Goal: Information Seeking & Learning: Learn about a topic

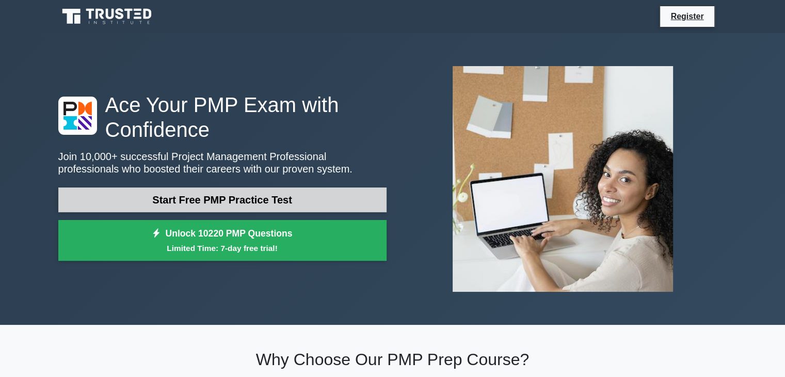
click at [237, 196] on link "Start Free PMP Practice Test" at bounding box center [222, 199] width 328 height 25
click at [244, 197] on link "Start Free PMP Practice Test" at bounding box center [222, 199] width 328 height 25
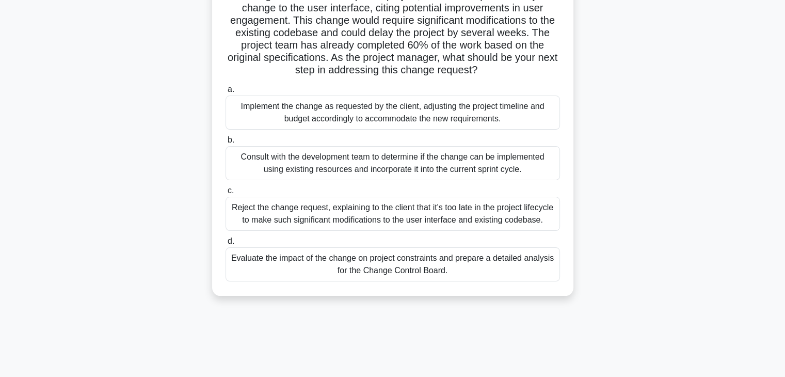
scroll to position [103, 0]
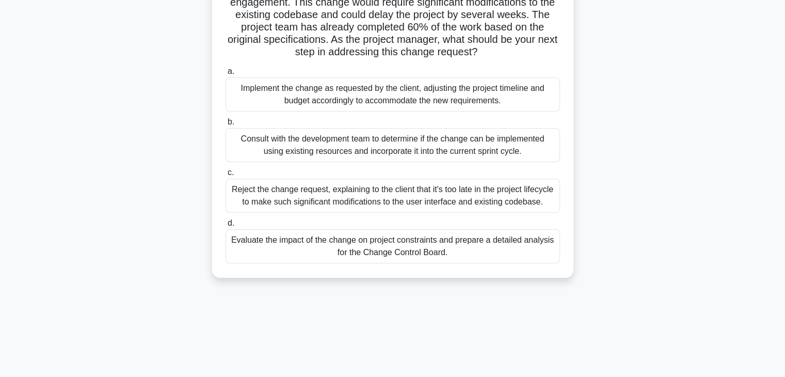
click at [319, 244] on div "Evaluate the impact of the change on project constraints and prepare a detailed…" at bounding box center [393, 246] width 334 height 34
click at [226, 227] on input "d. Evaluate the impact of the change on project constraints and prepare a detai…" at bounding box center [226, 223] width 0 height 7
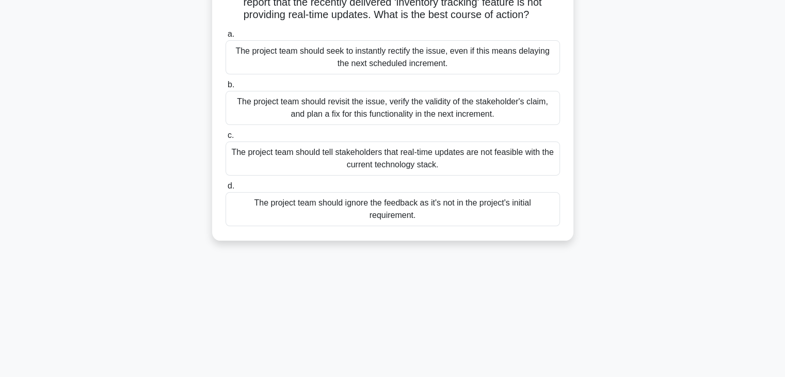
click at [384, 226] on div "The project team should ignore the feedback as it's not in the project's initia…" at bounding box center [393, 209] width 334 height 34
click at [226, 189] on input "d. The project team should ignore the feedback as it's not in the project's ini…" at bounding box center [226, 186] width 0 height 7
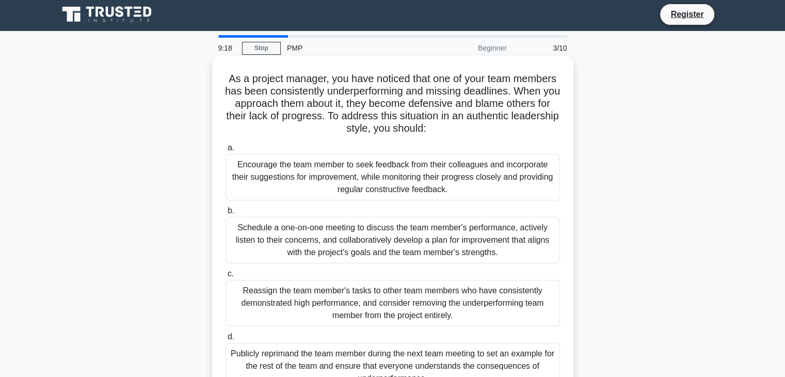
scroll to position [0, 0]
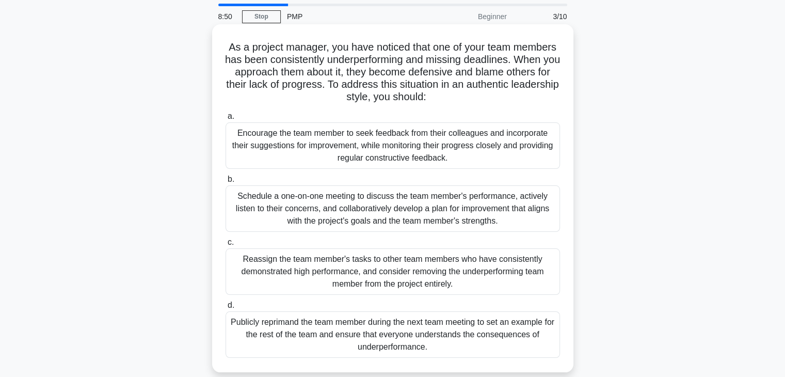
scroll to position [52, 0]
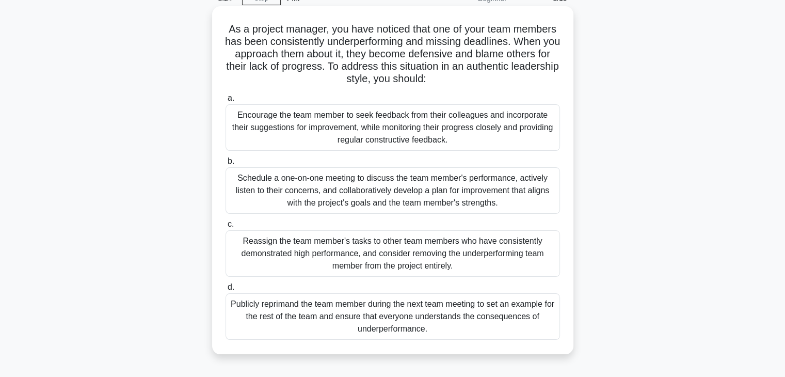
click at [323, 189] on div "Schedule a one-on-one meeting to discuss the team member's performance, activel…" at bounding box center [393, 190] width 334 height 46
click at [226, 165] on input "b. Schedule a one-on-one meeting to discuss the team member's performance, acti…" at bounding box center [226, 161] width 0 height 7
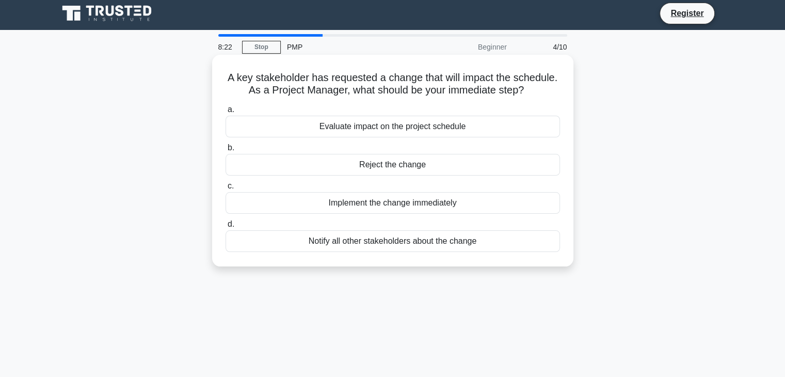
scroll to position [0, 0]
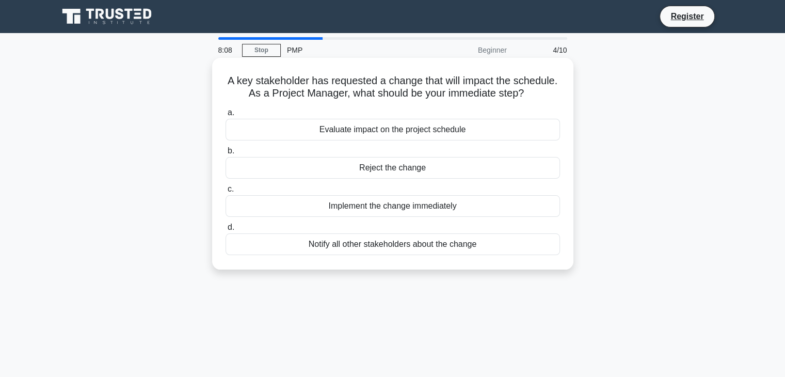
click at [378, 134] on div "Evaluate impact on the project schedule" at bounding box center [393, 130] width 334 height 22
click at [226, 116] on input "a. Evaluate impact on the project schedule" at bounding box center [226, 112] width 0 height 7
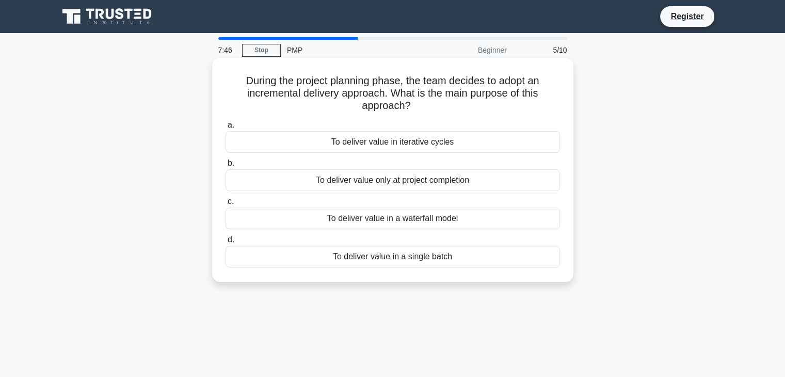
click at [392, 142] on div "To deliver value in iterative cycles" at bounding box center [393, 142] width 334 height 22
click at [226, 128] on input "a. To deliver value in iterative cycles" at bounding box center [226, 125] width 0 height 7
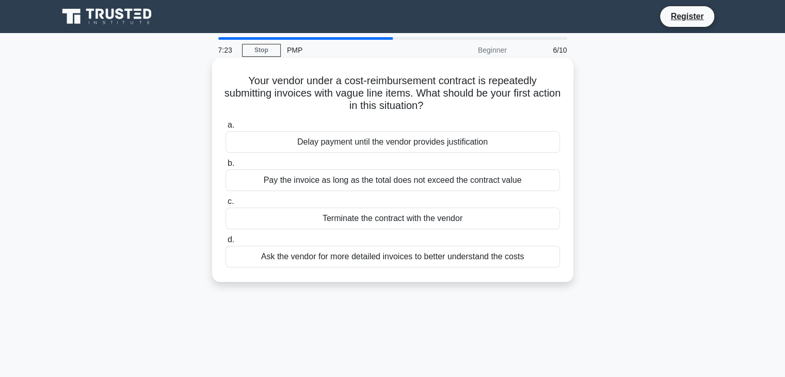
click at [390, 255] on div "Ask the vendor for more detailed invoices to better understand the costs" at bounding box center [393, 257] width 334 height 22
click at [226, 243] on input "d. Ask the vendor for more detailed invoices to better understand the costs" at bounding box center [226, 239] width 0 height 7
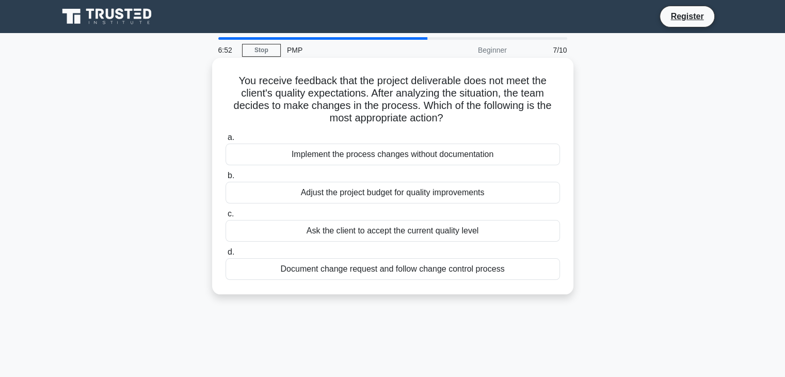
click at [395, 271] on div "Document change request and follow change control process" at bounding box center [393, 269] width 334 height 22
click at [226, 255] on input "d. Document change request and follow change control process" at bounding box center [226, 252] width 0 height 7
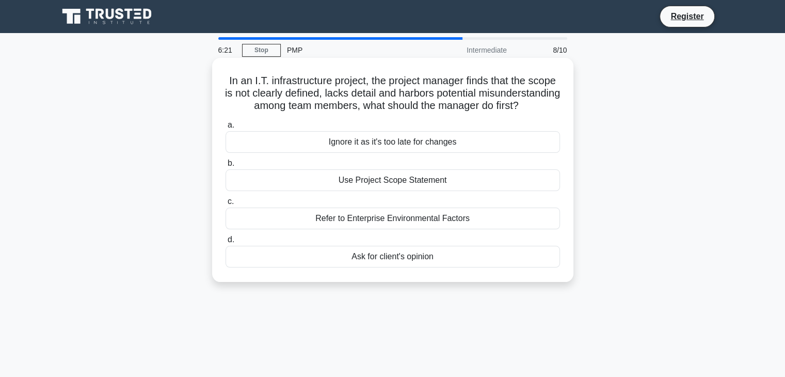
click at [385, 191] on div "Use Project Scope Statement" at bounding box center [393, 180] width 334 height 22
click at [226, 167] on input "b. Use Project Scope Statement" at bounding box center [226, 163] width 0 height 7
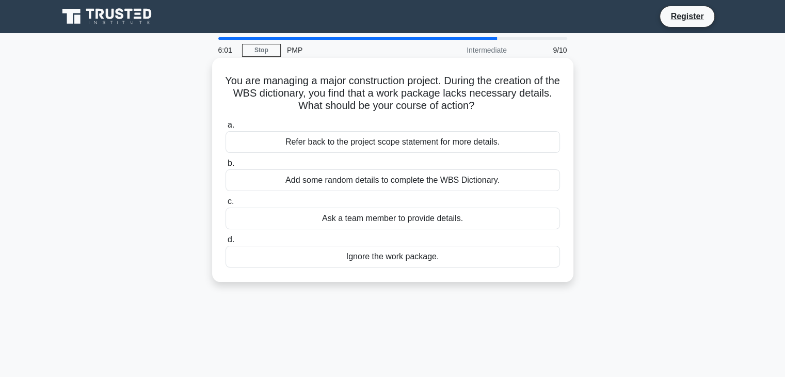
click at [378, 144] on div "Refer back to the project scope statement for more details." at bounding box center [393, 142] width 334 height 22
click at [226, 128] on input "a. Refer back to the project scope statement for more details." at bounding box center [226, 125] width 0 height 7
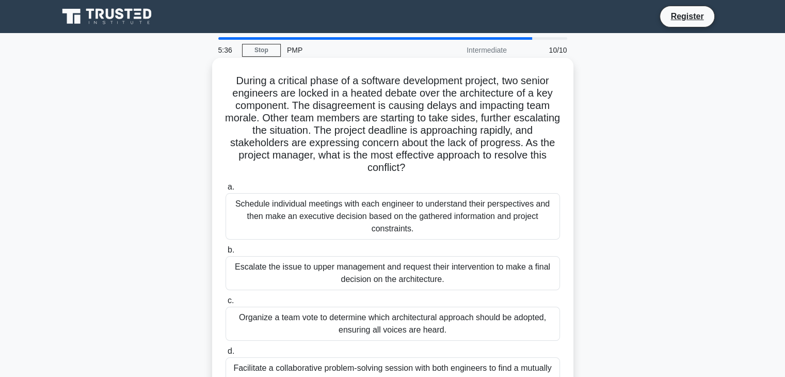
scroll to position [52, 0]
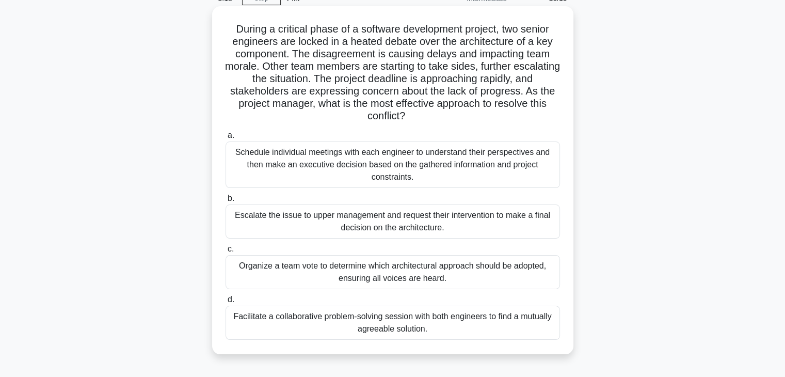
click at [391, 160] on div "Schedule individual meetings with each engineer to understand their perspective…" at bounding box center [393, 164] width 334 height 46
click at [226, 139] on input "a. Schedule individual meetings with each engineer to understand their perspect…" at bounding box center [226, 135] width 0 height 7
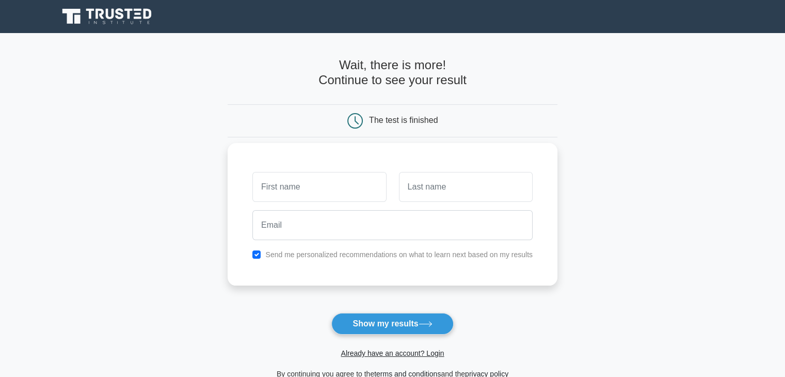
click at [341, 188] on input "text" at bounding box center [319, 187] width 134 height 30
type input "Lokman"
click at [451, 188] on input "text" at bounding box center [466, 187] width 134 height 30
type input "Lohia"
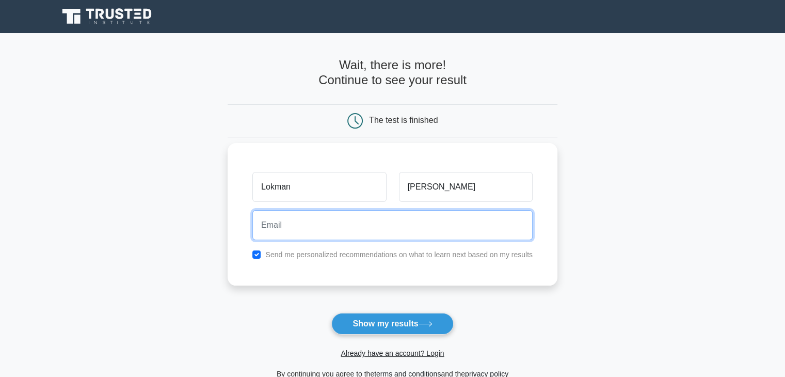
click at [340, 223] on input "email" at bounding box center [392, 225] width 280 height 30
type input "lohia_lokman@hotmail.com"
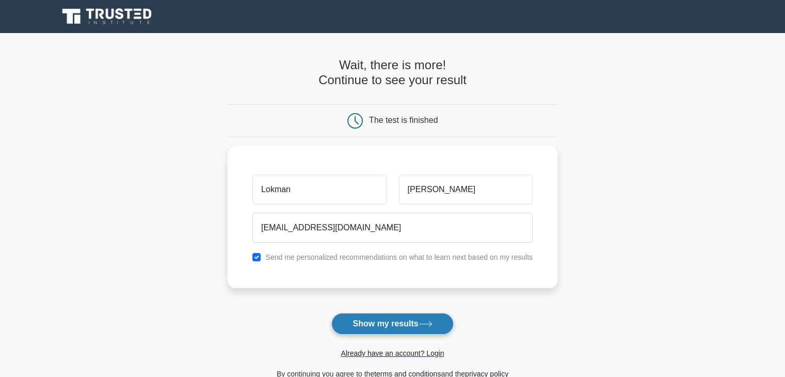
click at [374, 322] on button "Show my results" at bounding box center [392, 324] width 122 height 22
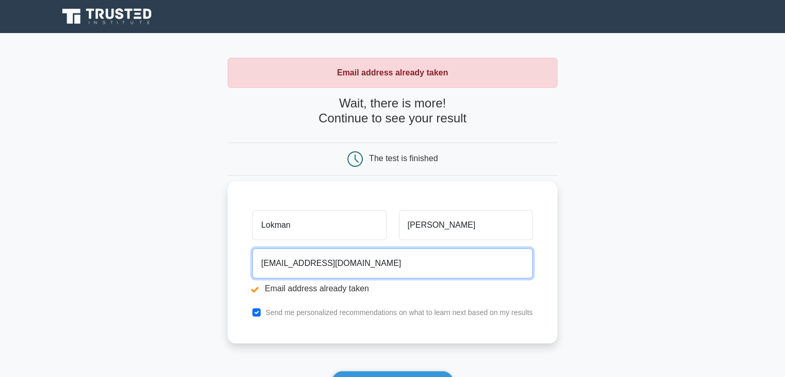
click at [368, 266] on input "[EMAIL_ADDRESS][DOMAIN_NAME]" at bounding box center [392, 263] width 280 height 30
click at [368, 265] on input "lohia_lokman@hotmail.com" at bounding box center [392, 263] width 280 height 30
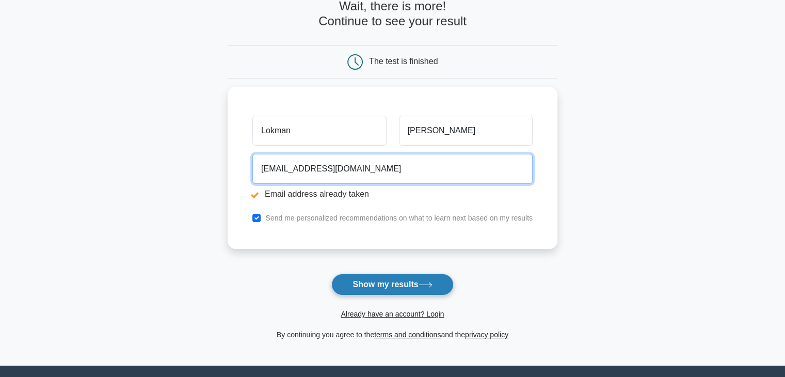
scroll to position [103, 0]
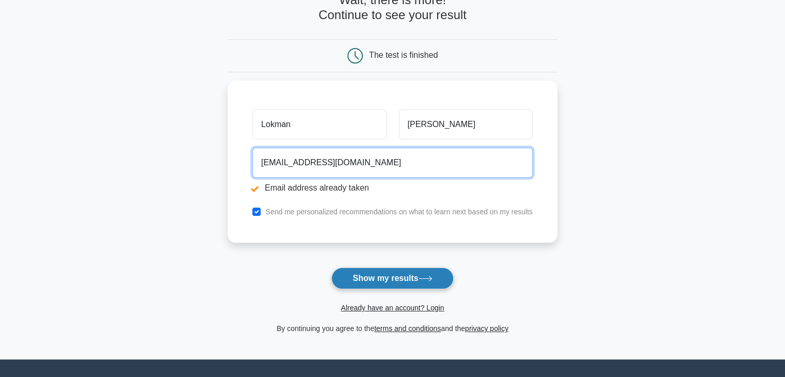
type input "llohia@gmail.com"
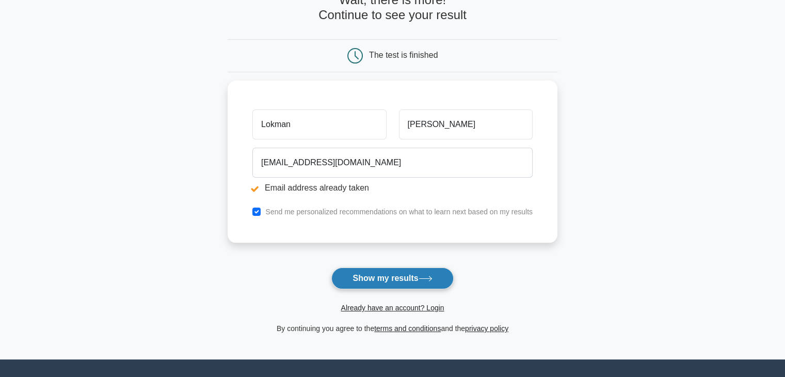
click at [372, 281] on button "Show my results" at bounding box center [392, 278] width 122 height 22
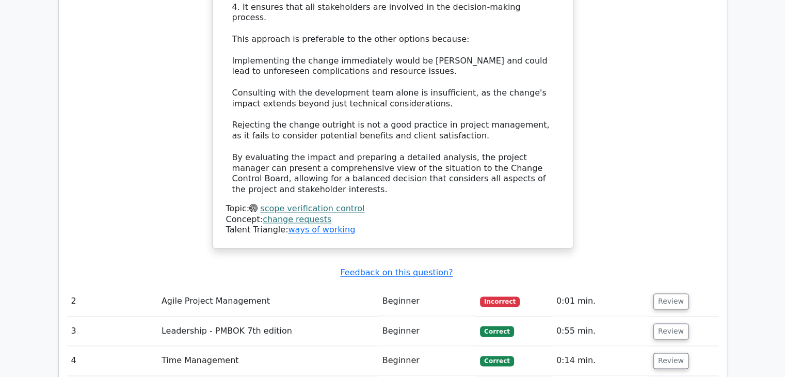
scroll to position [1497, 0]
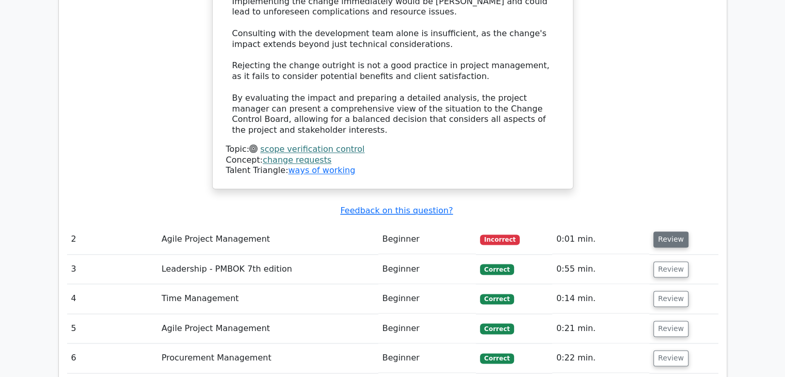
click at [661, 231] on button "Review" at bounding box center [670, 239] width 35 height 16
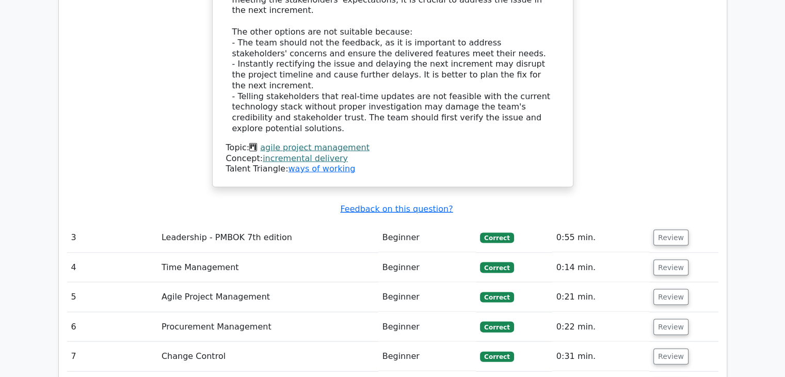
scroll to position [2219, 0]
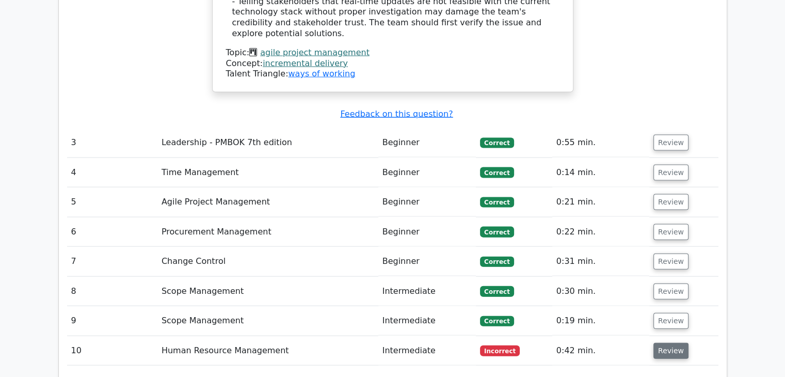
click at [672, 343] on button "Review" at bounding box center [670, 351] width 35 height 16
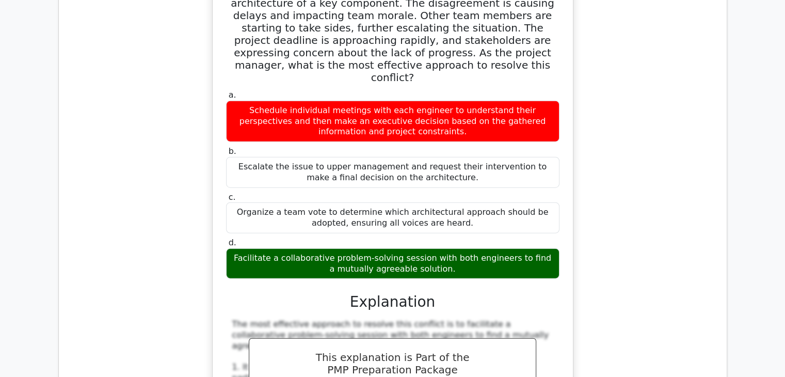
scroll to position [2632, 0]
